Goal: Task Accomplishment & Management: Complete application form

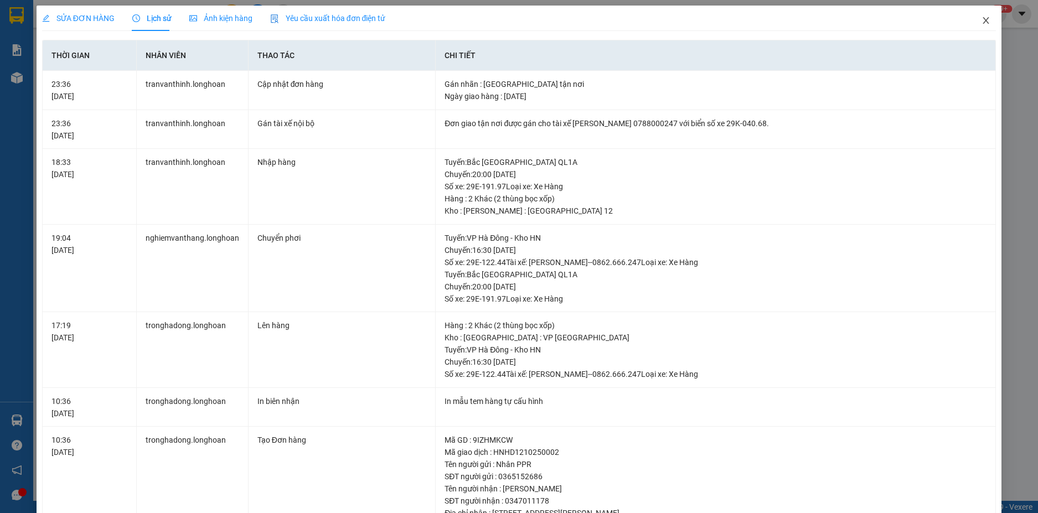
drag, startPoint x: 0, startPoint y: 0, endPoint x: 804, endPoint y: 2, distance: 803.9
click at [972, 24] on span "Close" at bounding box center [985, 21] width 31 height 31
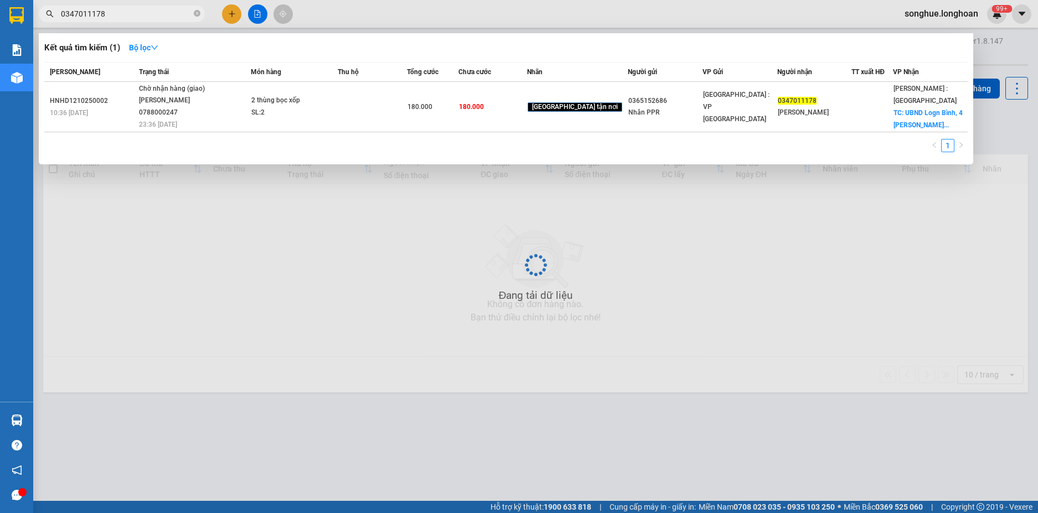
click at [133, 19] on input "0347011178" at bounding box center [126, 14] width 131 height 12
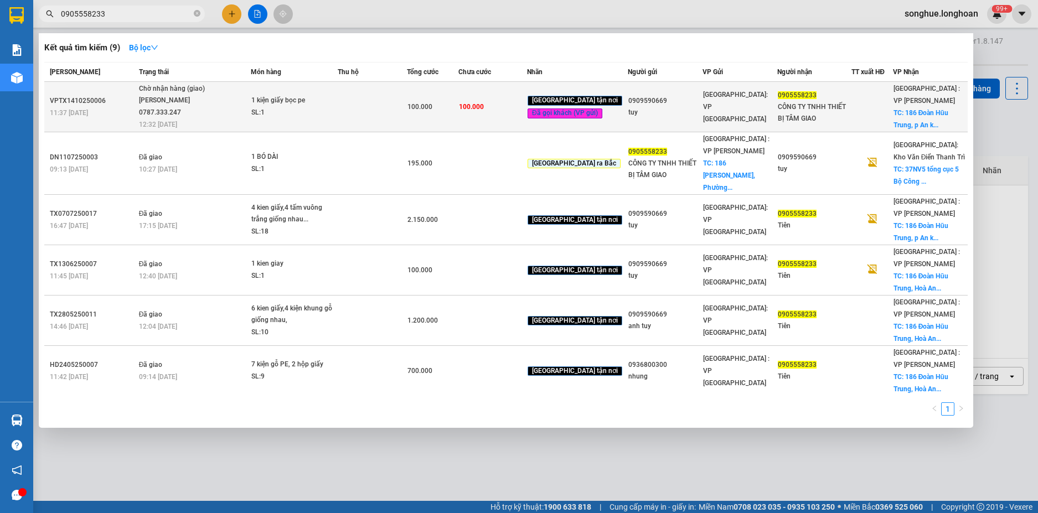
type input "0905558233"
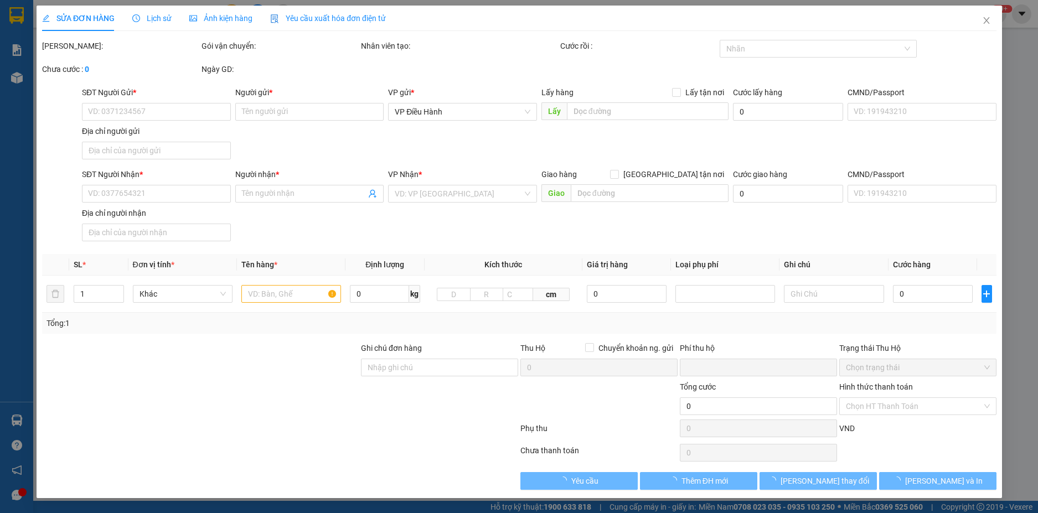
type input "0909590669"
type input "tuy"
type input "0905558233"
type input "CÔNG TY TNHH THIẾT BỊ TÂM GIAO"
checkbox input "true"
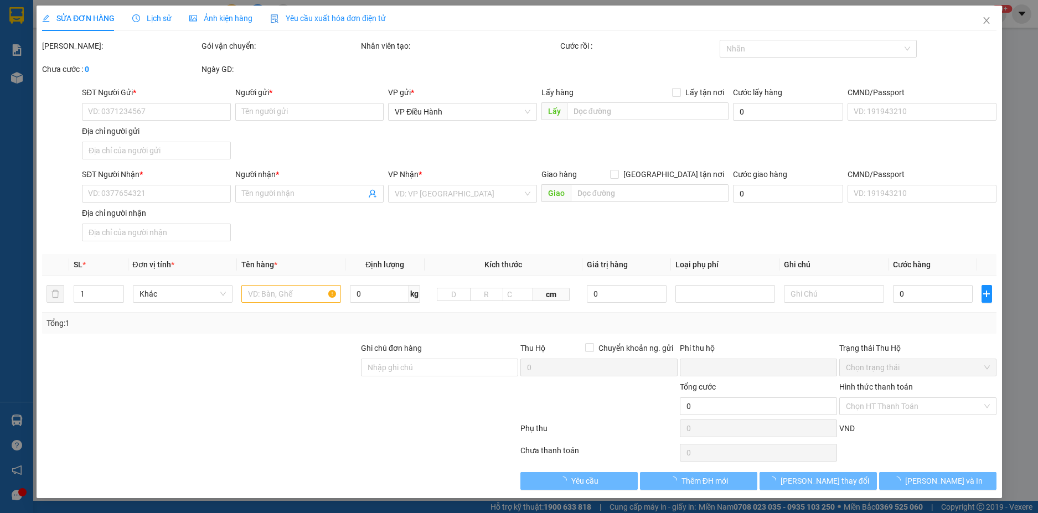
type input "186 [PERSON_NAME], p An khê [PERSON_NAME],đ n"
type input "nhận nguyên kiện bể vỡ không đền"
type input "0"
type input "100.000"
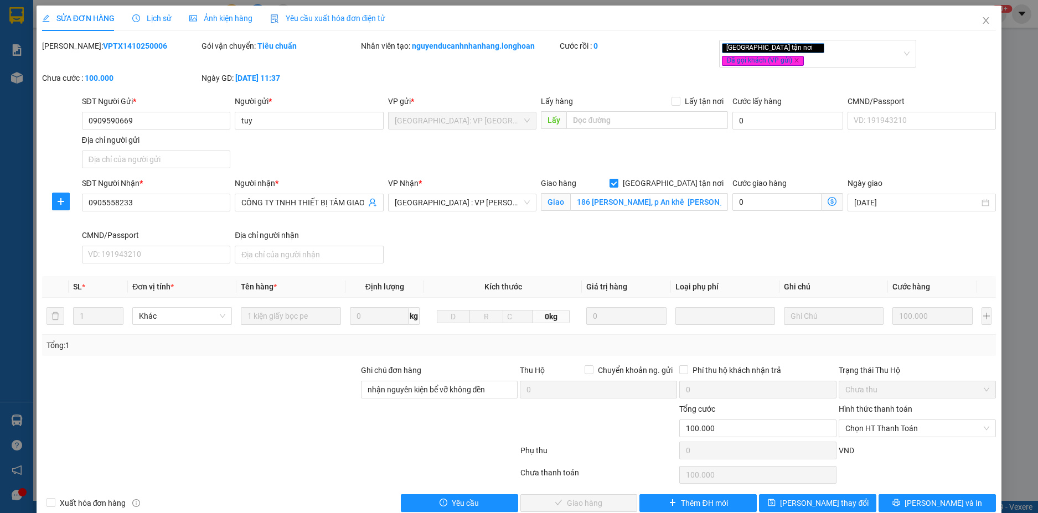
click at [152, 16] on span "Lịch sử" at bounding box center [151, 18] width 39 height 9
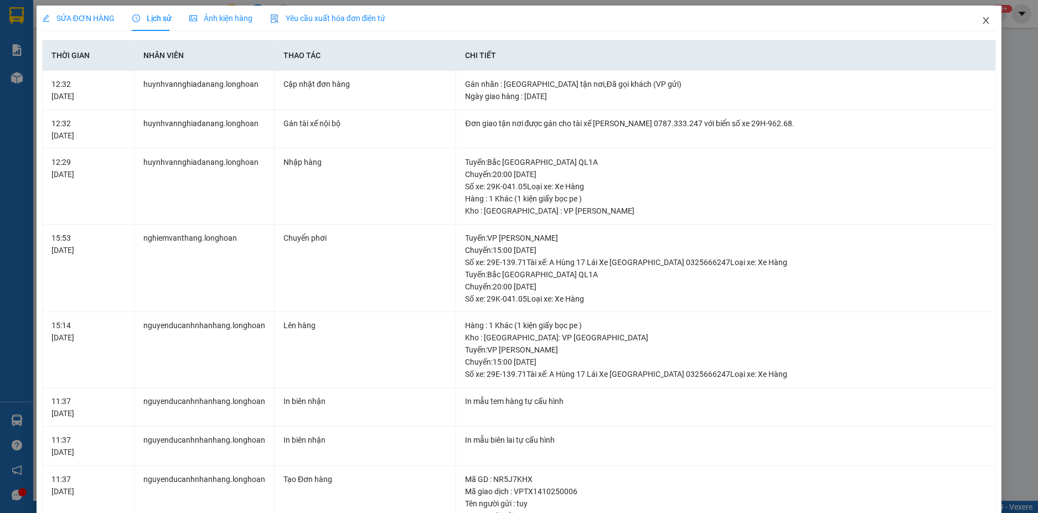
click at [984, 20] on span "Close" at bounding box center [985, 21] width 31 height 31
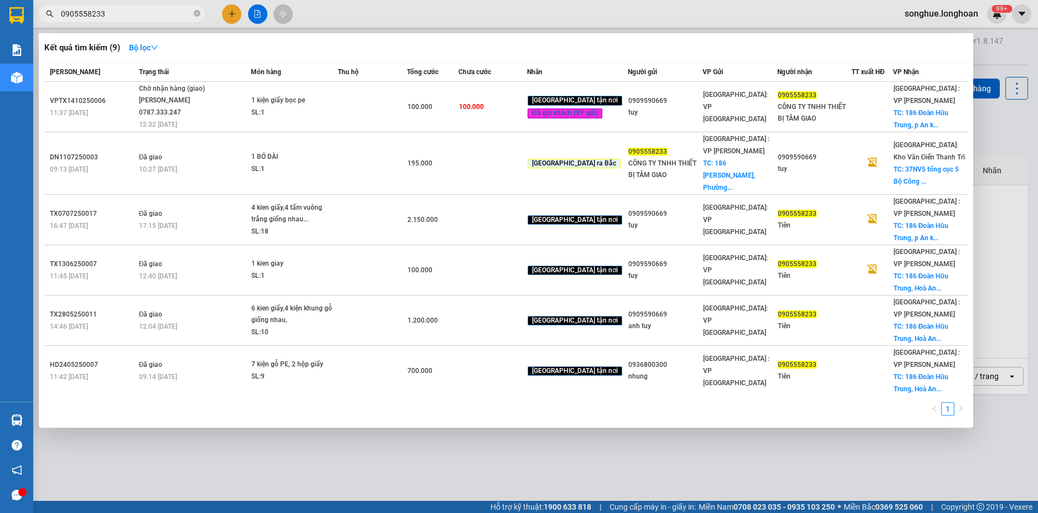
click at [146, 14] on input "0905558233" at bounding box center [126, 14] width 131 height 12
